Goal: Book appointment/travel/reservation

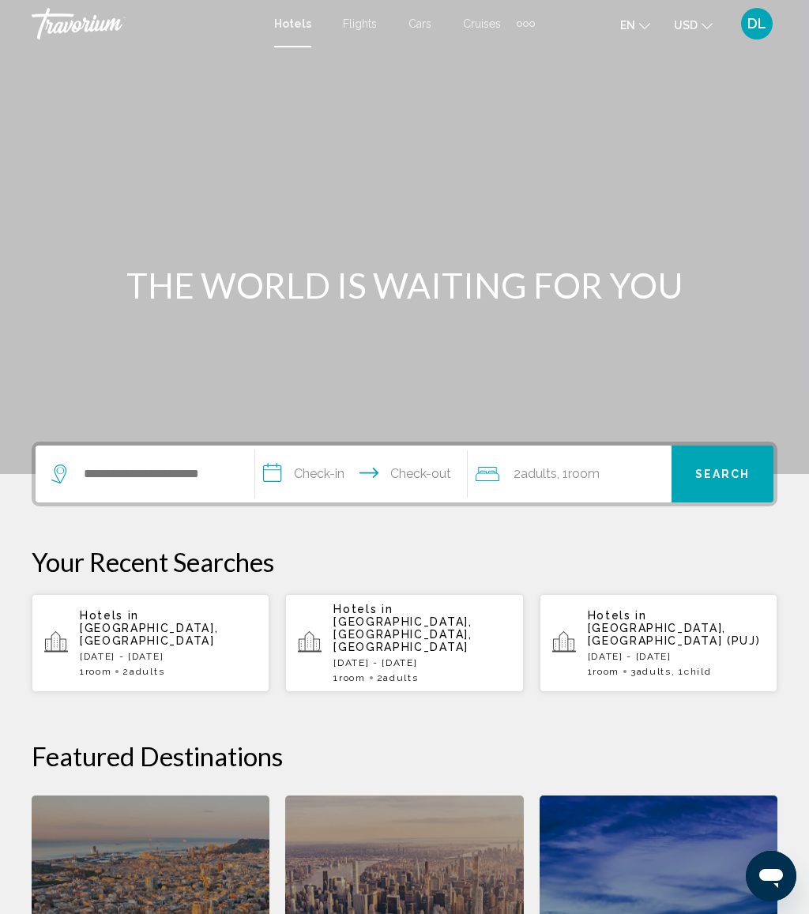
click at [524, 21] on div "Extra navigation items" at bounding box center [526, 24] width 6 height 6
click at [500, 53] on span "Activities" at bounding box center [500, 53] width 44 height 13
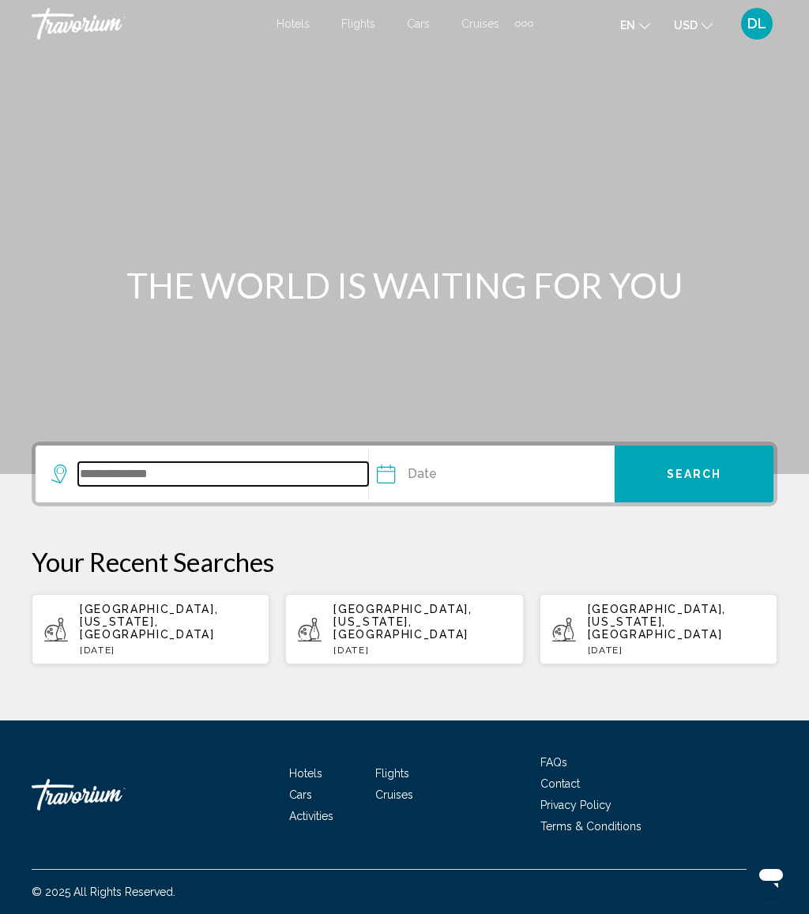
click at [249, 479] on input "Search widget" at bounding box center [223, 474] width 290 height 24
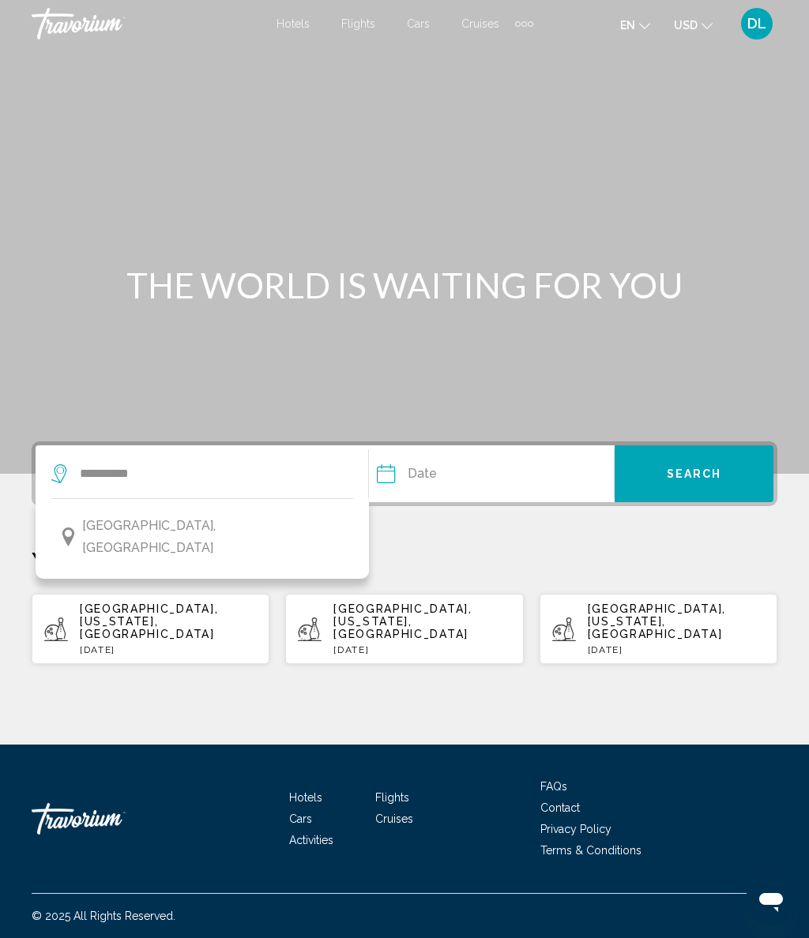
click at [296, 532] on button "[GEOGRAPHIC_DATA], [GEOGRAPHIC_DATA]" at bounding box center [202, 537] width 302 height 52
type input "**********"
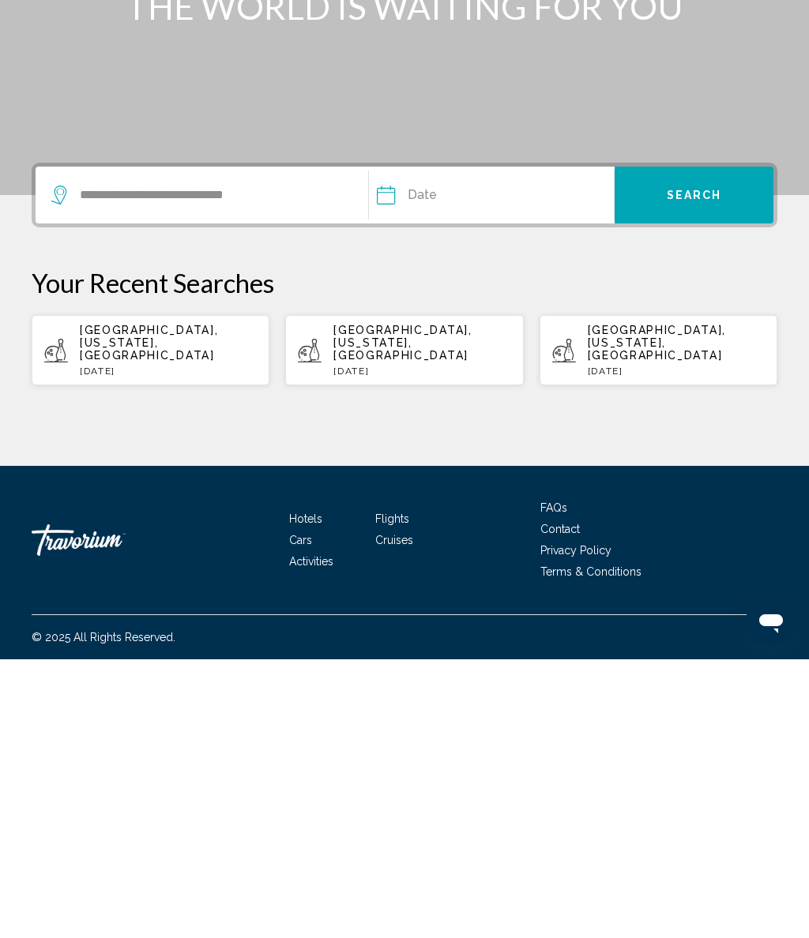
click at [462, 445] on input "Date" at bounding box center [435, 476] width 125 height 62
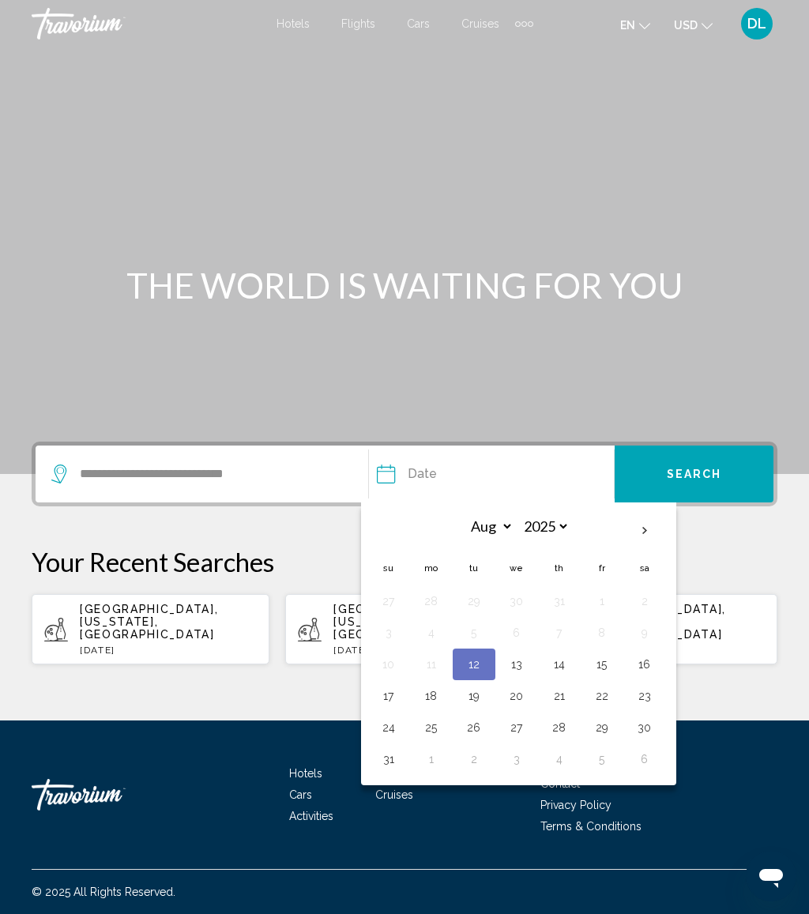
click at [646, 528] on th "Next month" at bounding box center [644, 530] width 43 height 35
select select "*"
click at [524, 629] on button "10" at bounding box center [516, 632] width 25 height 22
type input "**********"
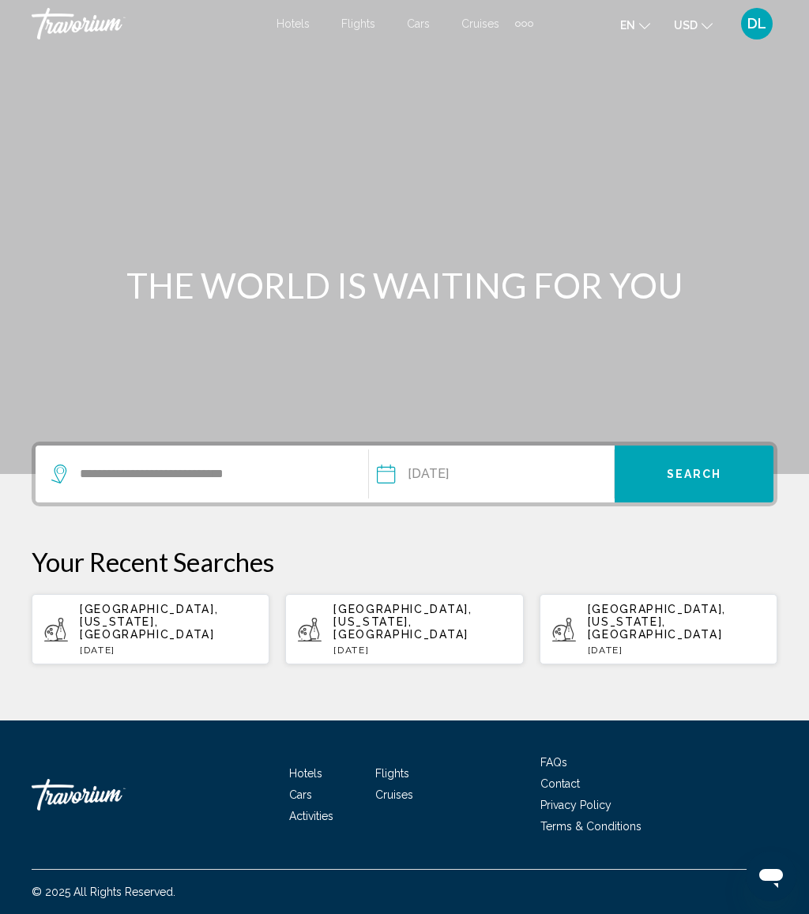
click at [693, 464] on button "Search" at bounding box center [693, 473] width 159 height 57
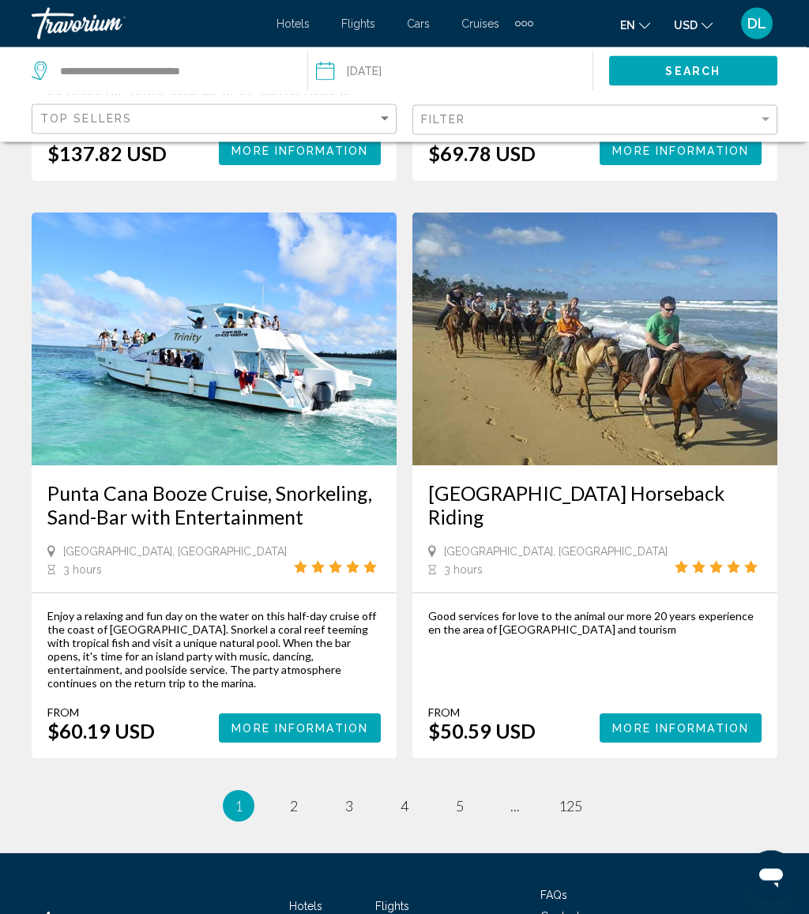
scroll to position [3515, 0]
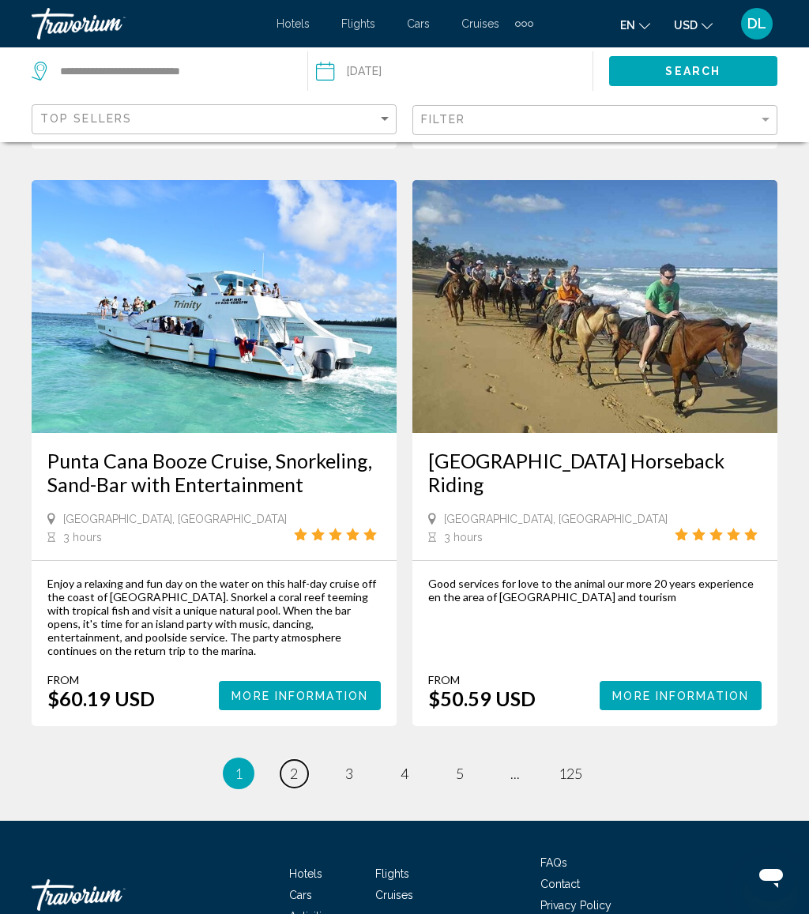
click at [286, 760] on link "page 2" at bounding box center [294, 774] width 28 height 28
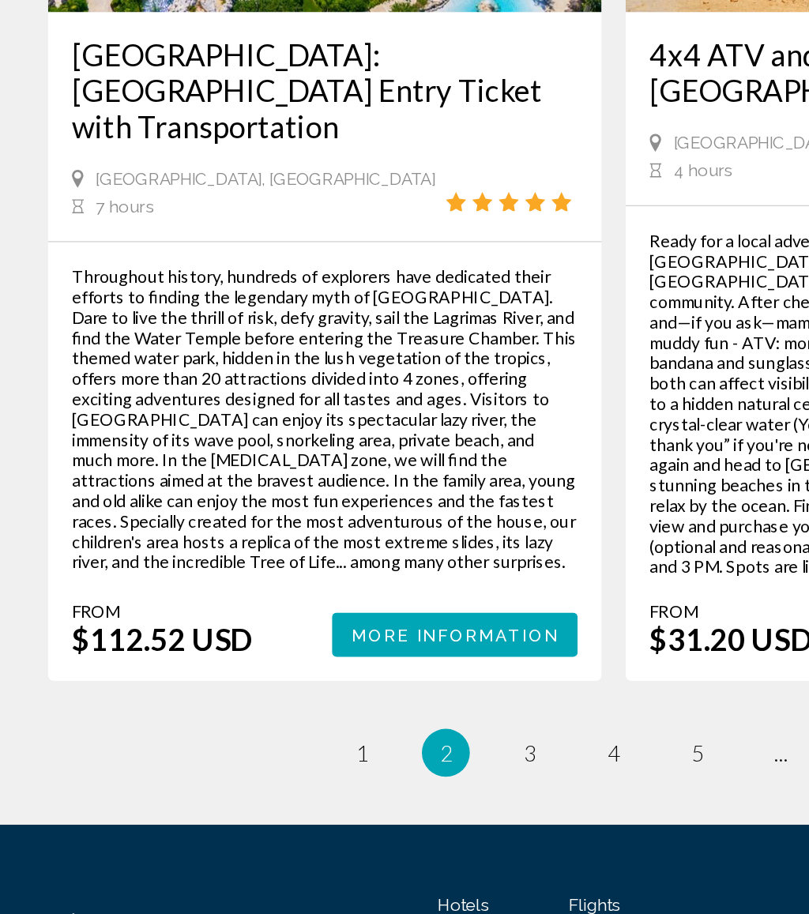
scroll to position [3542, 0]
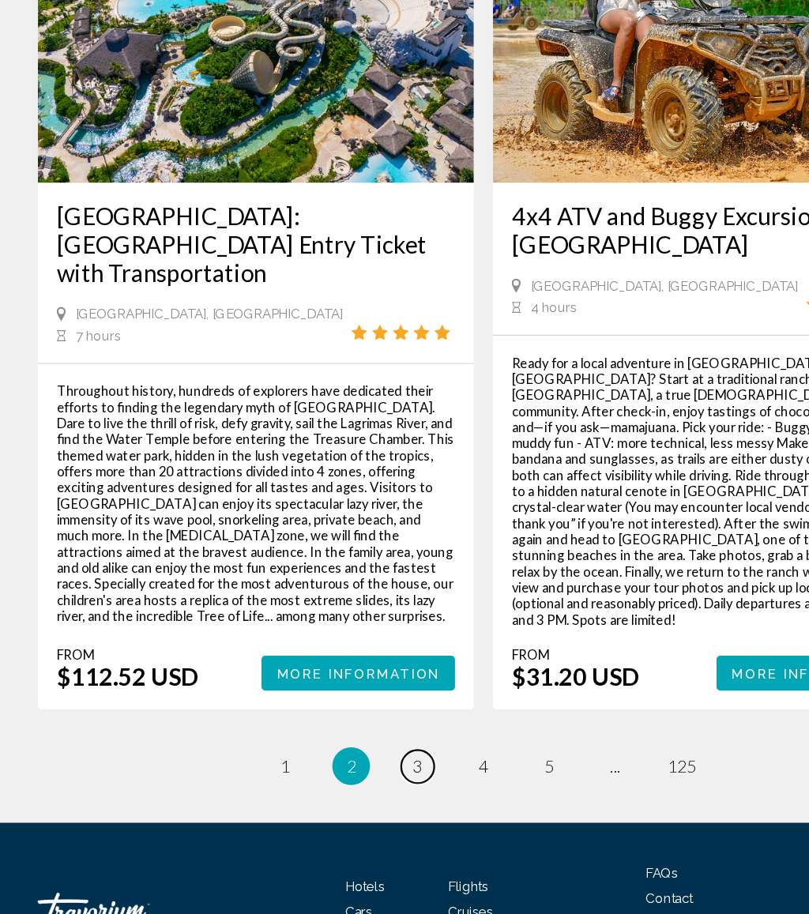
click at [341, 776] on link "page 3" at bounding box center [350, 790] width 28 height 28
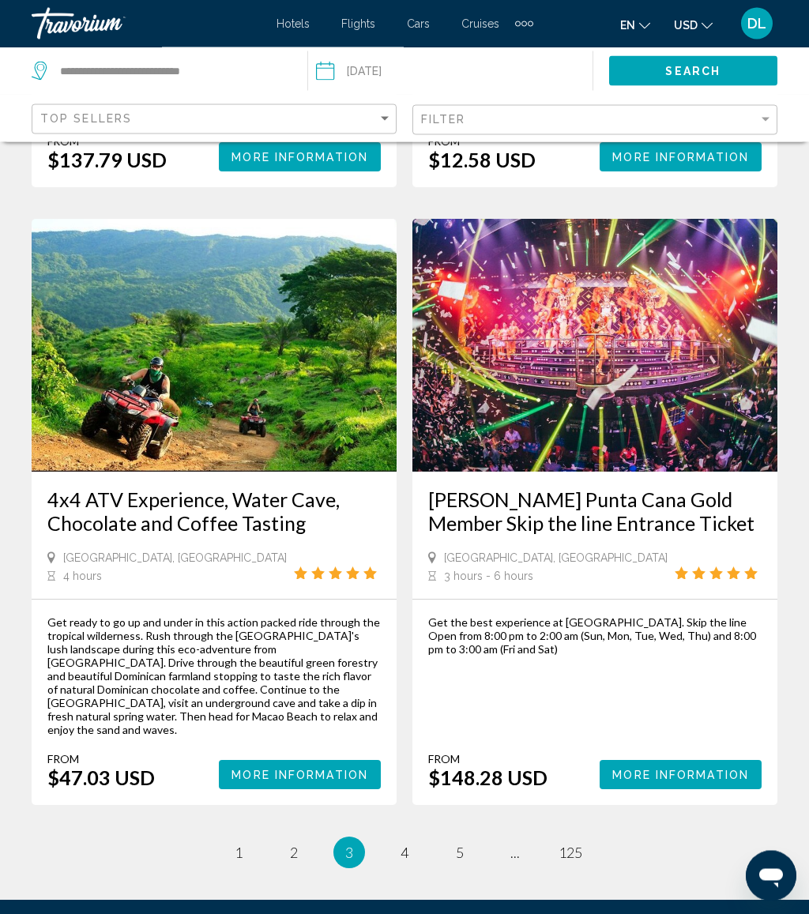
scroll to position [3370, 0]
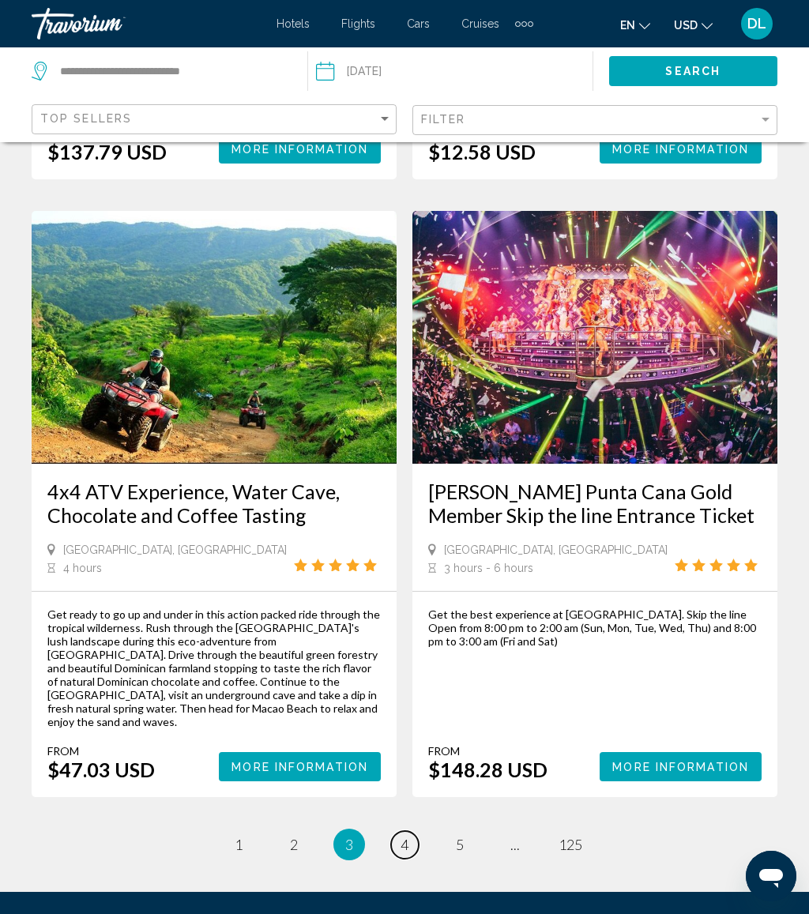
click at [393, 831] on link "page 4" at bounding box center [405, 845] width 28 height 28
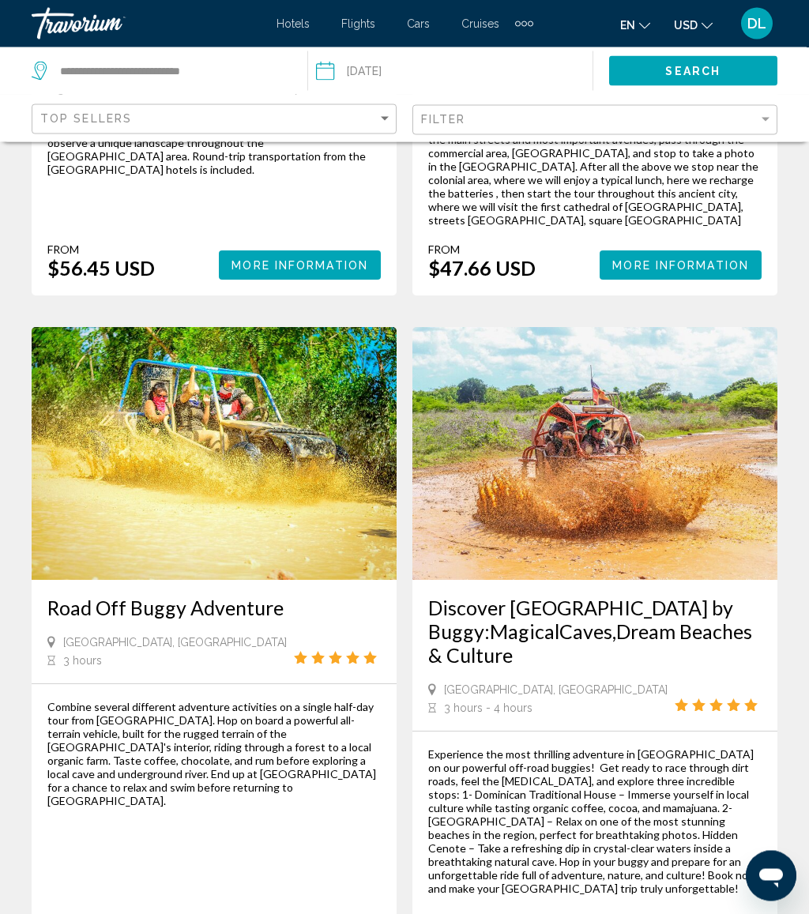
scroll to position [3418, 0]
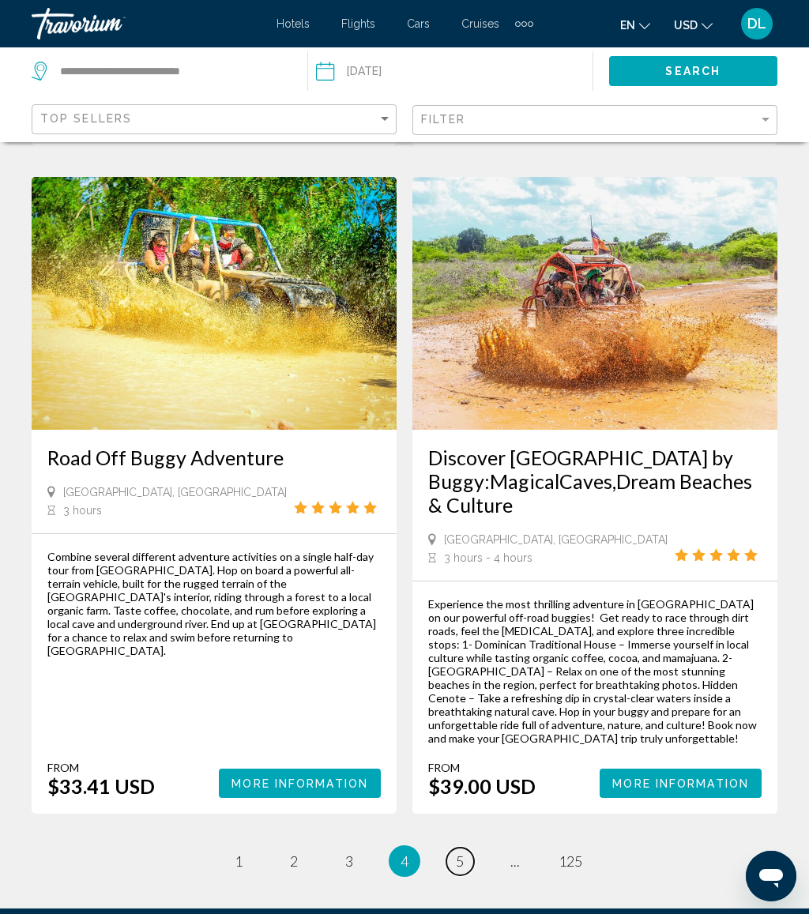
click at [467, 847] on link "page 5" at bounding box center [460, 861] width 28 height 28
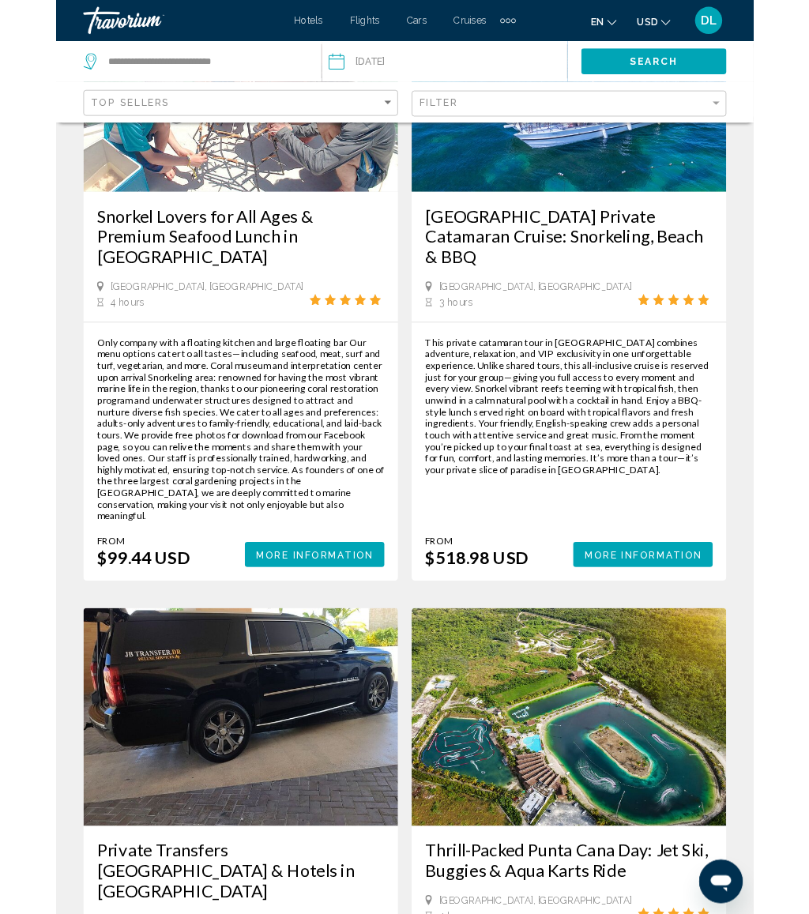
scroll to position [1740, 0]
